Goal: Information Seeking & Learning: Learn about a topic

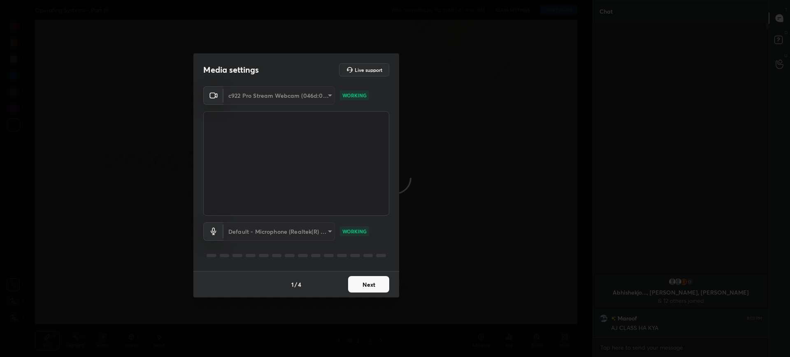
scroll to position [253, 173]
click at [372, 287] on button "Next" at bounding box center [368, 284] width 41 height 16
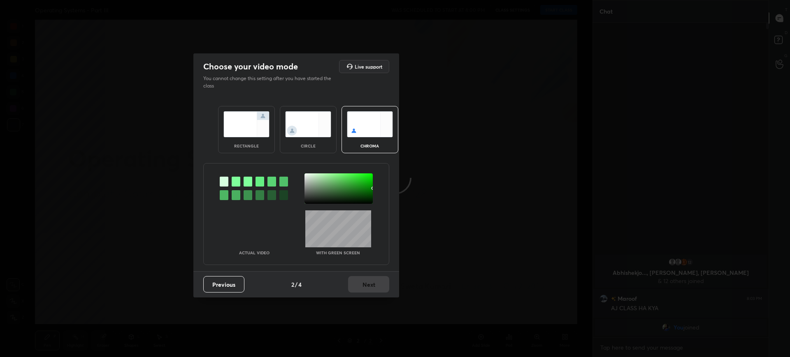
click at [268, 147] on div "rectangle" at bounding box center [246, 129] width 57 height 47
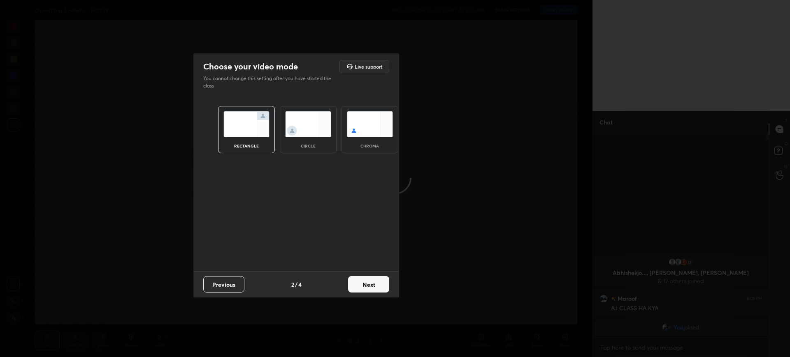
scroll to position [141, 173]
click at [370, 280] on button "Next" at bounding box center [368, 284] width 41 height 16
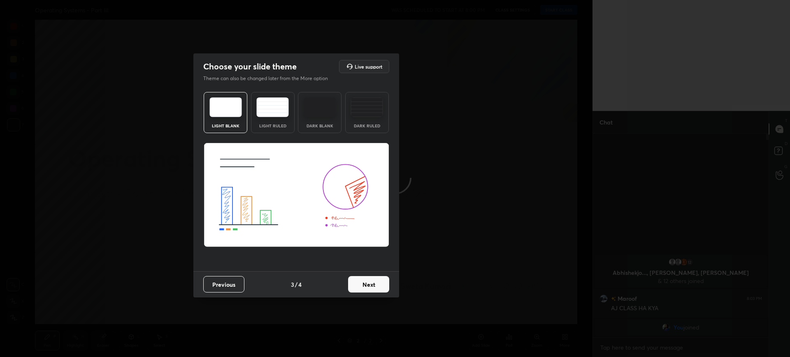
click at [386, 285] on button "Next" at bounding box center [368, 284] width 41 height 16
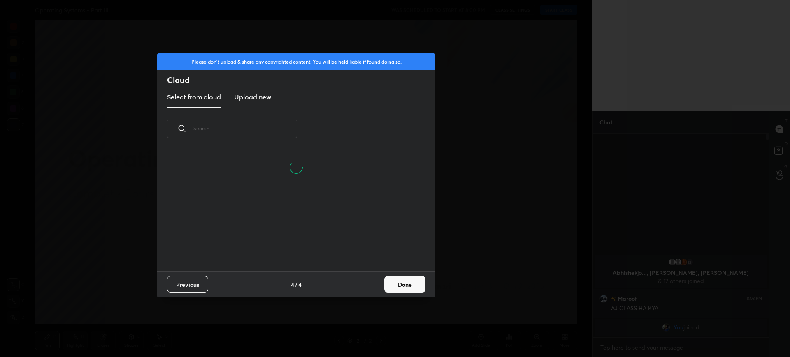
click at [415, 283] on button "Done" at bounding box center [404, 284] width 41 height 16
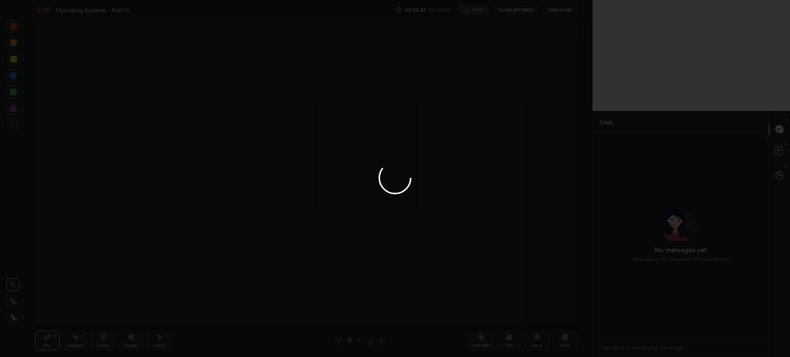
scroll to position [141, 173]
